Goal: Task Accomplishment & Management: Manage account settings

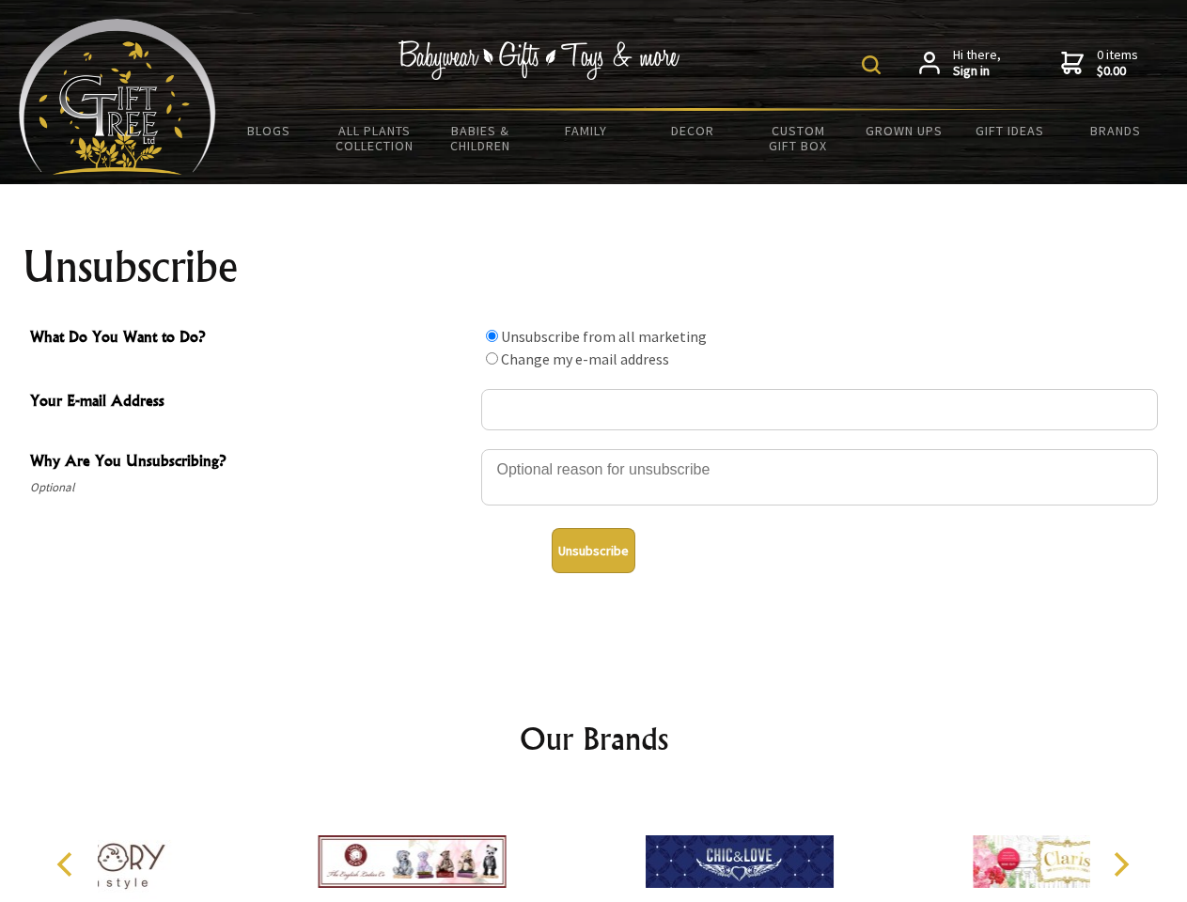
click at [874, 65] on img at bounding box center [871, 64] width 19 height 19
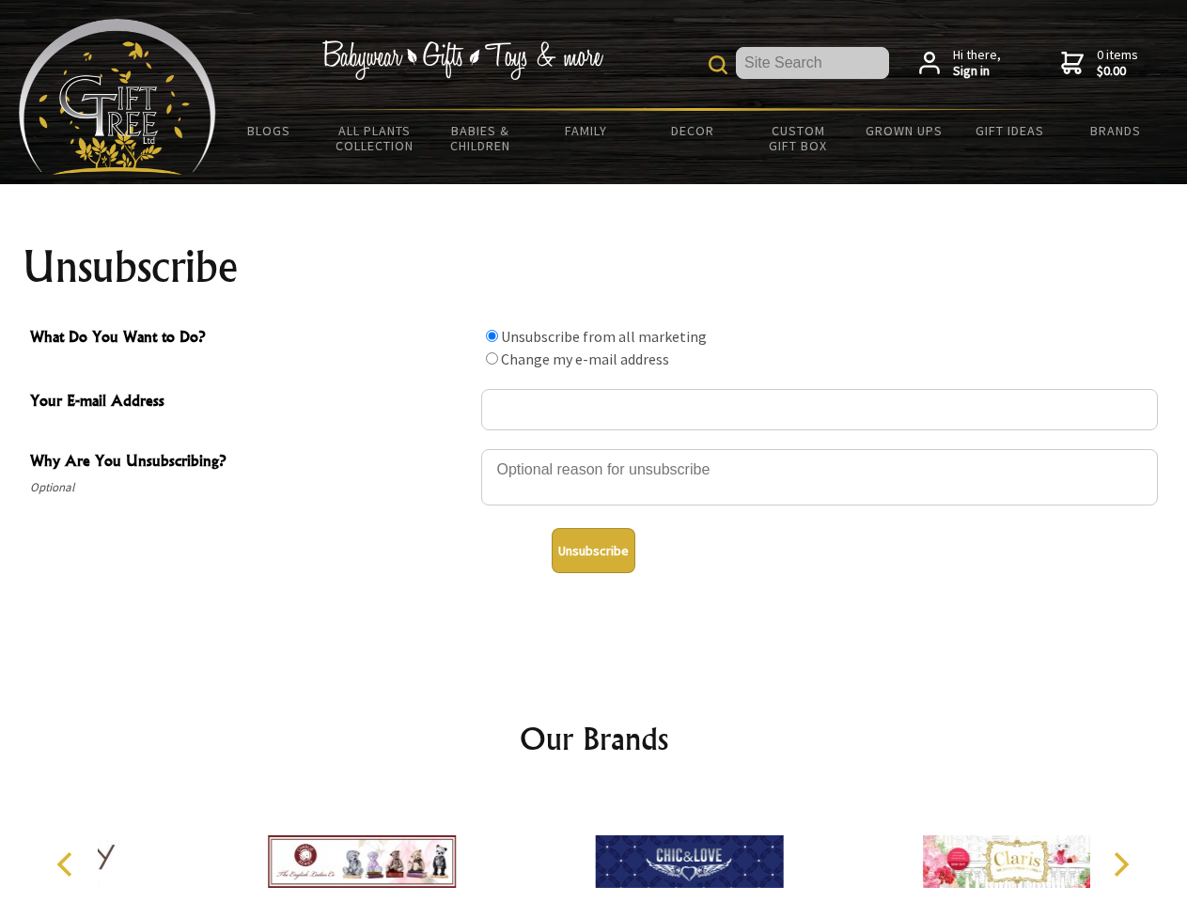
click at [594, 448] on div at bounding box center [819, 480] width 677 height 66
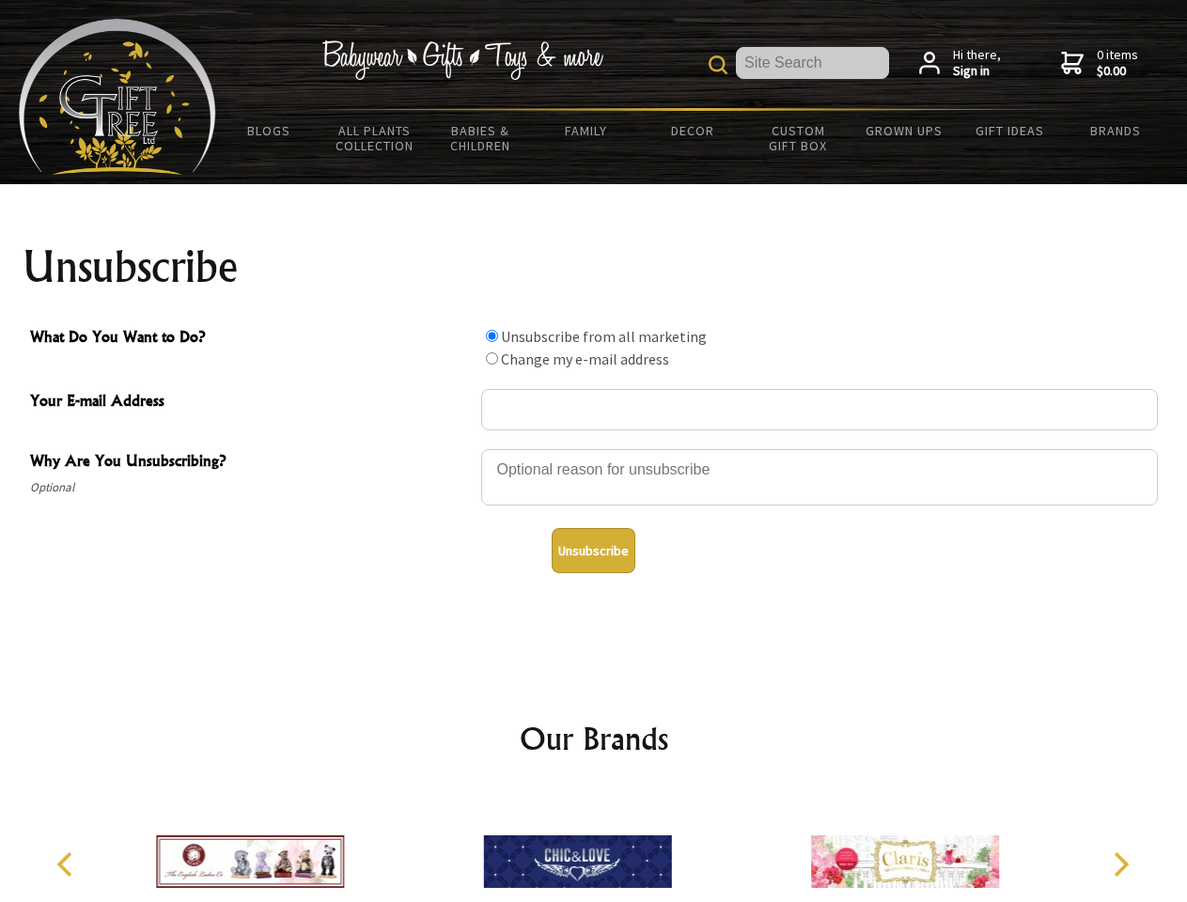
click at [492, 336] on input "What Do You Want to Do?" at bounding box center [492, 336] width 12 height 12
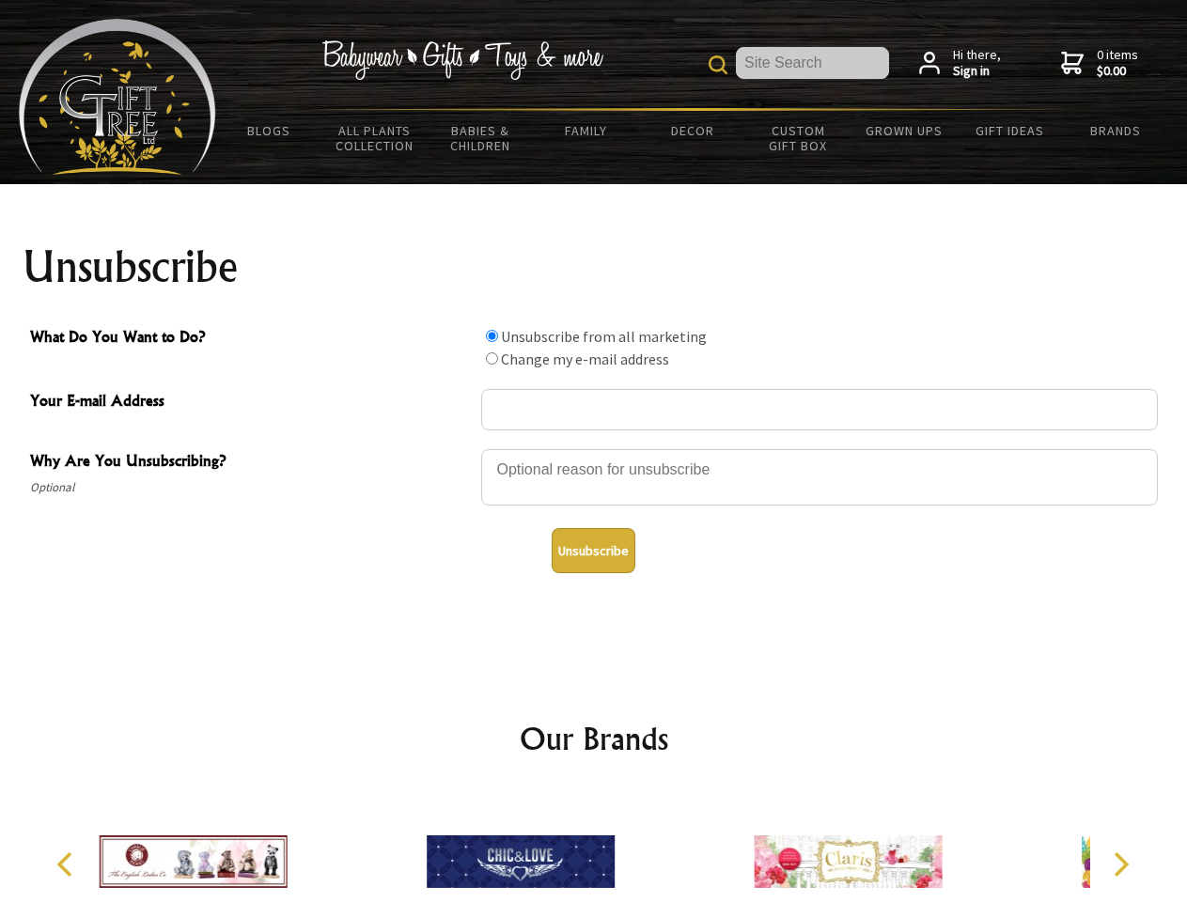
click at [492, 358] on input "What Do You Want to Do?" at bounding box center [492, 358] width 12 height 12
radio input "true"
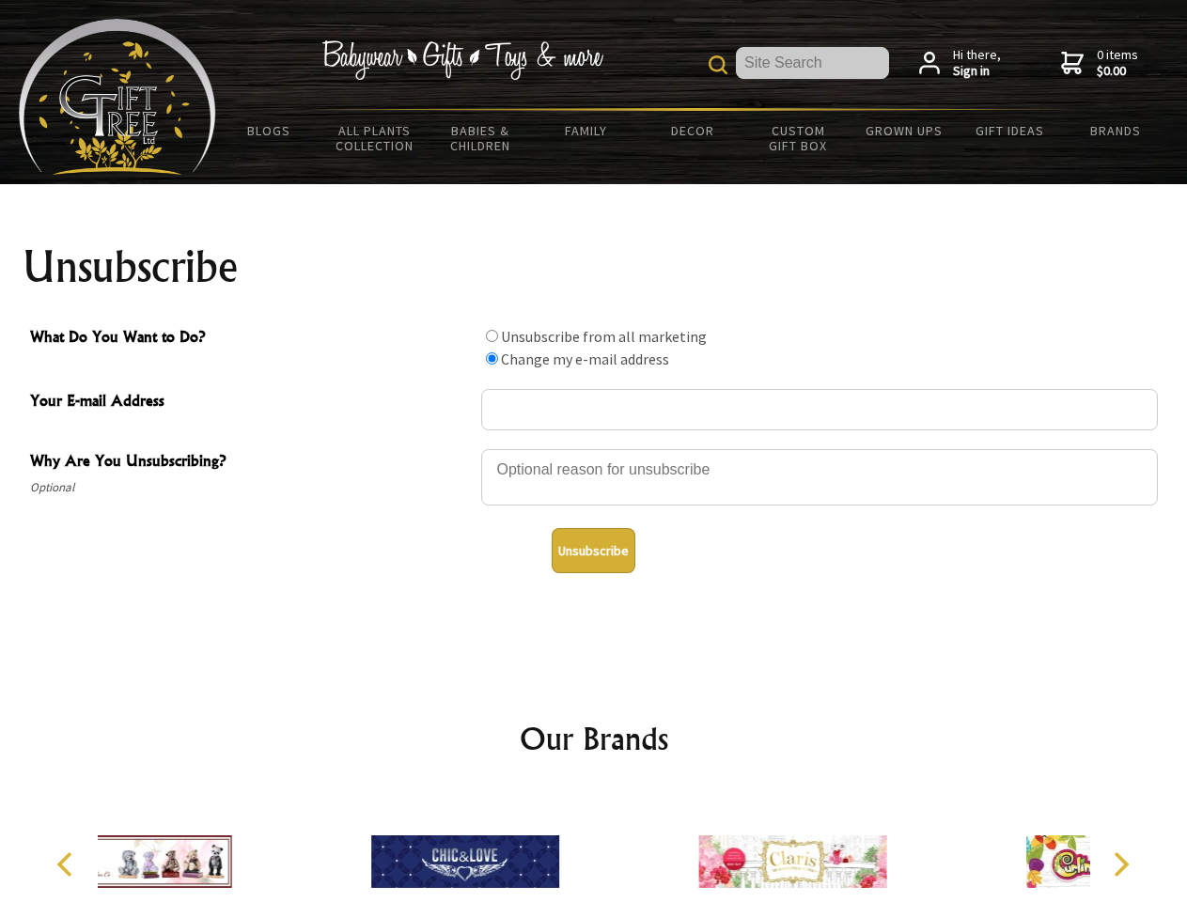
click at [593, 551] on button "Unsubscribe" at bounding box center [594, 550] width 84 height 45
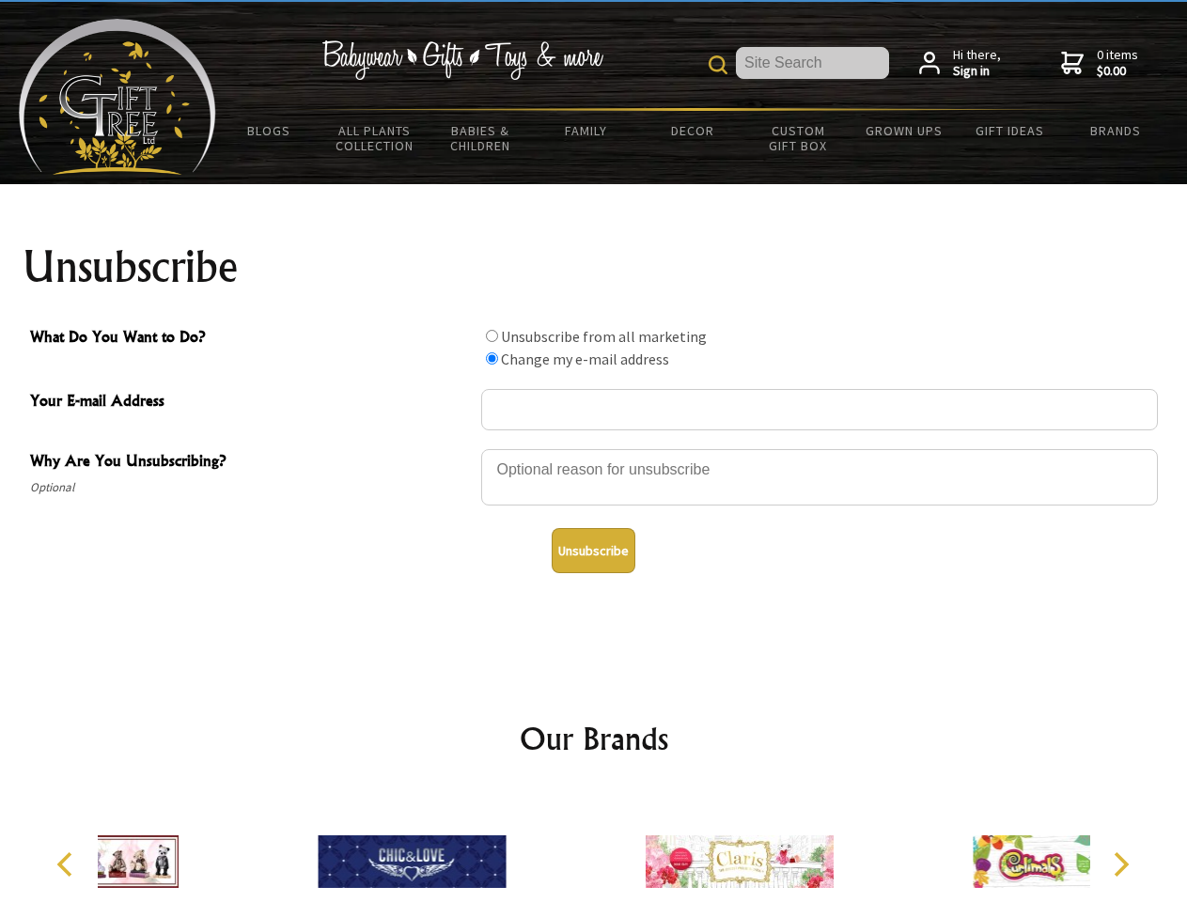
click at [594, 847] on div at bounding box center [739, 864] width 327 height 147
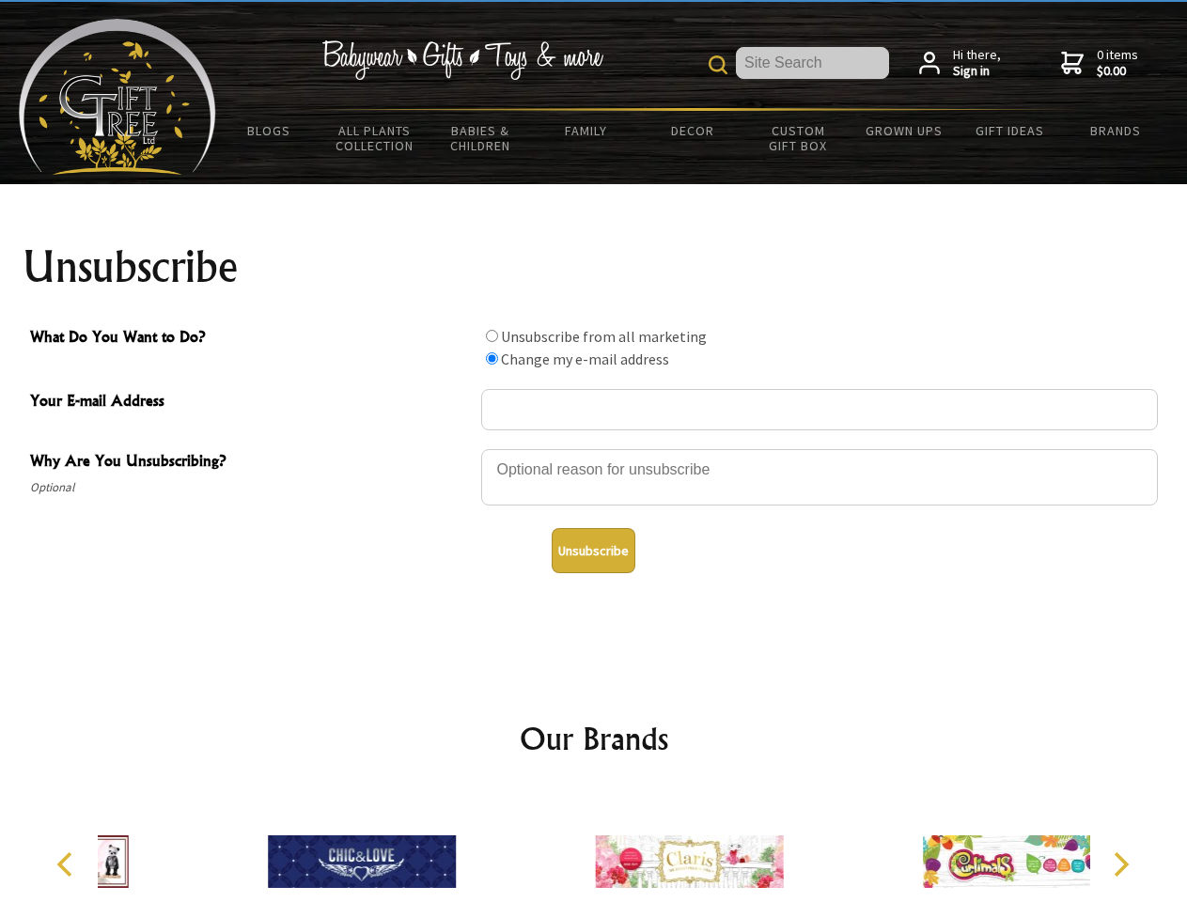
click at [68, 865] on icon "Previous" at bounding box center [67, 864] width 24 height 24
click at [1120, 865] on icon "Next" at bounding box center [1119, 864] width 24 height 24
